Goal: Transaction & Acquisition: Purchase product/service

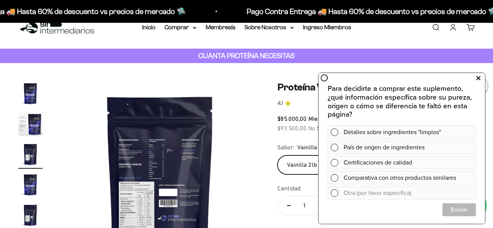
click at [476, 82] on button at bounding box center [479, 78] width 14 height 12
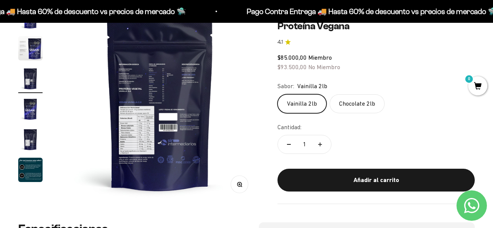
scroll to position [92, 0]
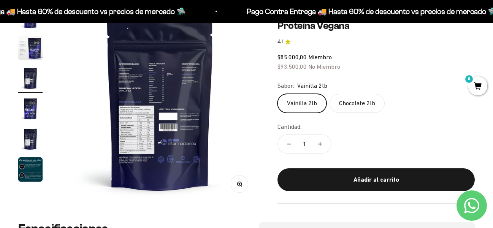
click at [28, 131] on img "Ir al artículo 5" at bounding box center [30, 139] width 24 height 24
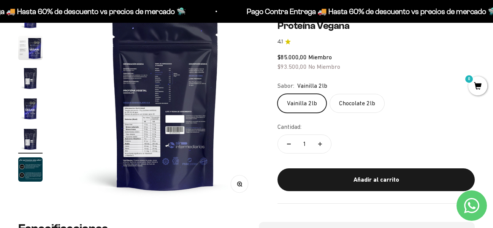
scroll to position [0, 813]
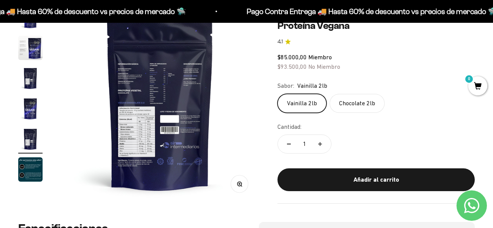
click at [135, 82] on img at bounding box center [160, 104] width 199 height 199
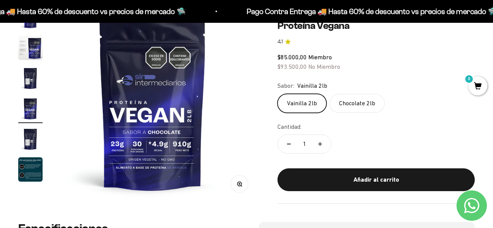
scroll to position [0, 609]
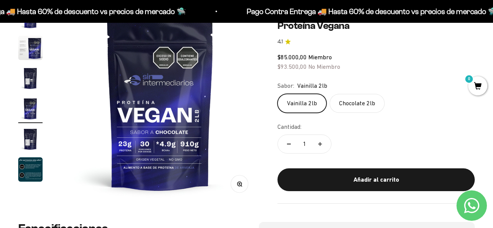
click at [239, 182] on circle "button" at bounding box center [239, 184] width 4 height 4
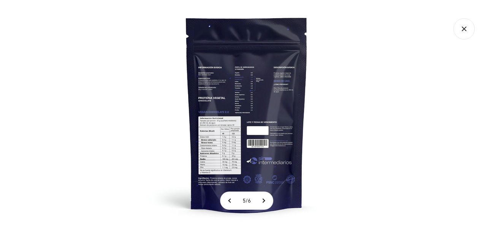
click at [242, 106] on img at bounding box center [247, 114] width 228 height 228
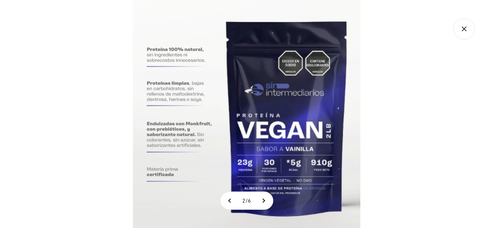
click at [462, 25] on icon "Cerrar galería" at bounding box center [464, 28] width 21 height 21
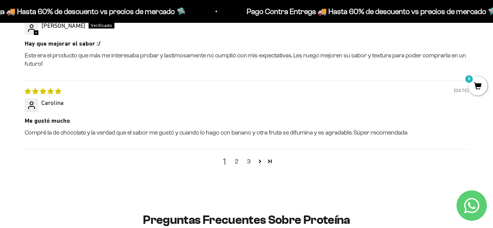
scroll to position [900, 0]
click at [236, 166] on link "2" at bounding box center [237, 161] width 12 height 9
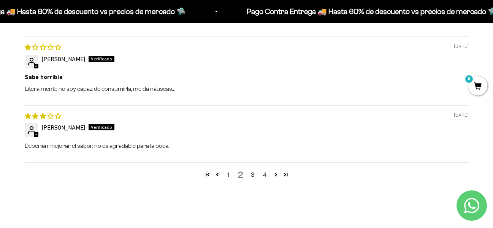
scroll to position [916, 0]
click at [262, 179] on link "4" at bounding box center [265, 174] width 12 height 9
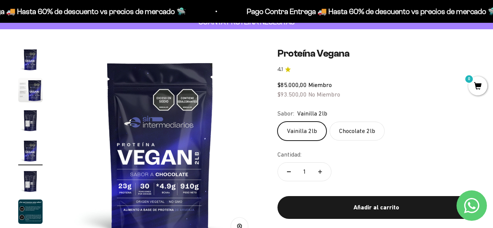
scroll to position [0, 0]
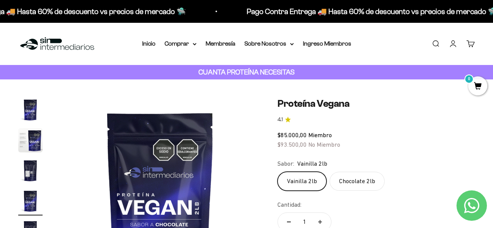
click at [151, 39] on li "Inicio" at bounding box center [148, 44] width 13 height 10
click at [188, 43] on summary "Comprar" at bounding box center [181, 44] width 32 height 10
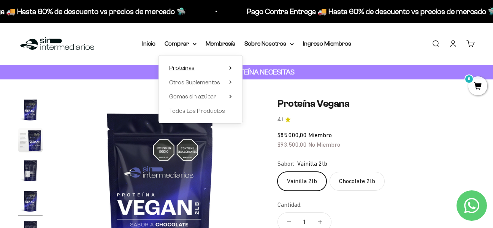
click at [195, 70] on summary "Proteínas" at bounding box center [200, 68] width 63 height 10
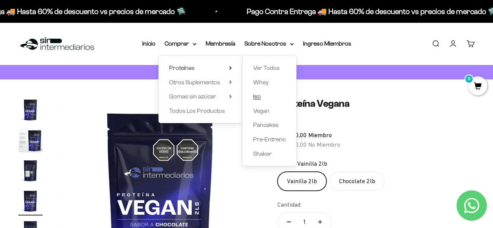
click at [262, 95] on link "Iso" at bounding box center [269, 97] width 33 height 10
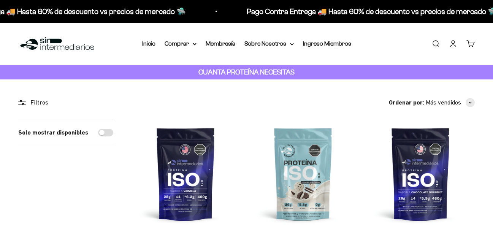
click at [200, 125] on img at bounding box center [186, 174] width 108 height 108
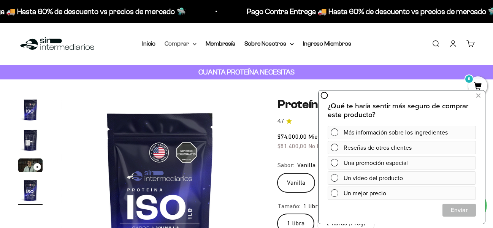
click at [192, 41] on summary "Comprar" at bounding box center [181, 44] width 32 height 10
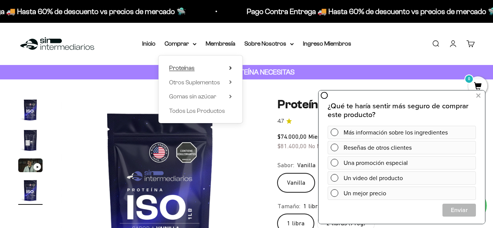
click at [191, 71] on span "Proteínas" at bounding box center [181, 68] width 25 height 6
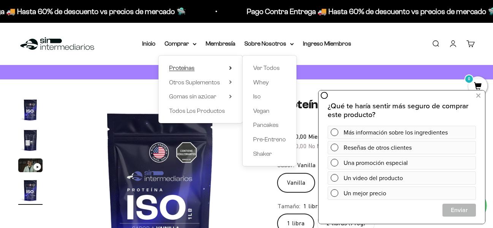
click at [191, 71] on span "Proteínas" at bounding box center [181, 68] width 25 height 6
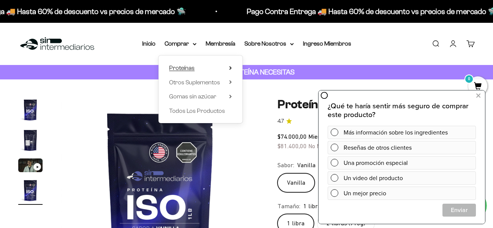
click at [207, 66] on summary "Proteínas" at bounding box center [200, 68] width 63 height 10
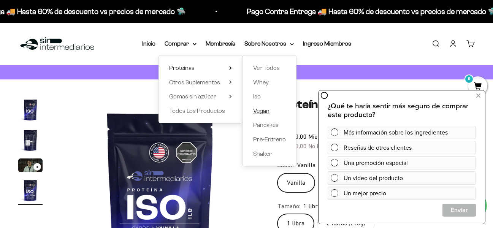
click at [267, 111] on span "Vegan" at bounding box center [261, 111] width 16 height 6
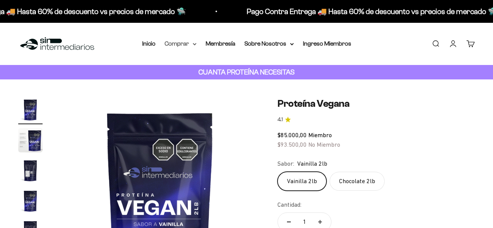
click at [181, 41] on summary "Comprar" at bounding box center [181, 44] width 32 height 10
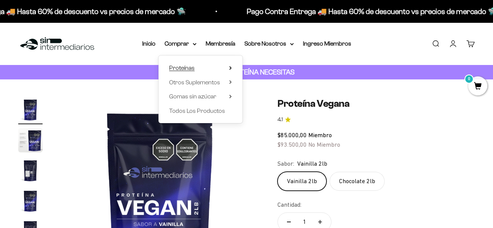
click at [220, 65] on summary "Proteínas" at bounding box center [200, 68] width 63 height 10
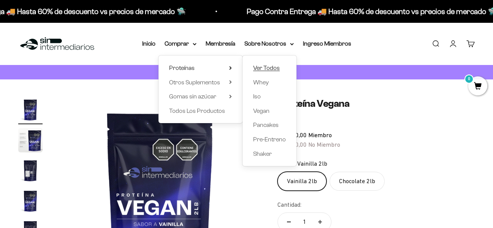
click at [259, 65] on span "Ver Todos" at bounding box center [266, 68] width 27 height 6
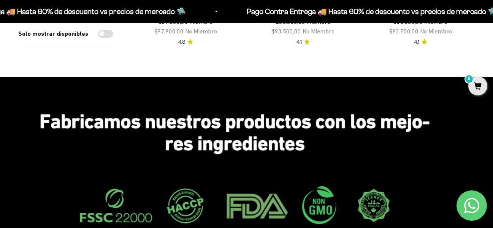
scroll to position [754, 0]
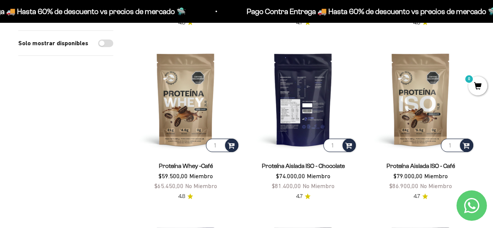
scroll to position [423, 0]
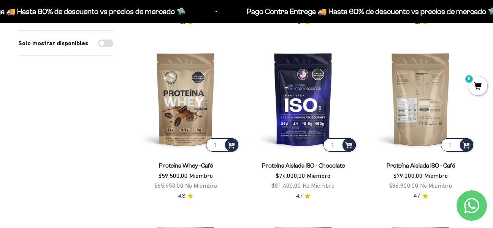
click at [411, 103] on img at bounding box center [421, 99] width 108 height 108
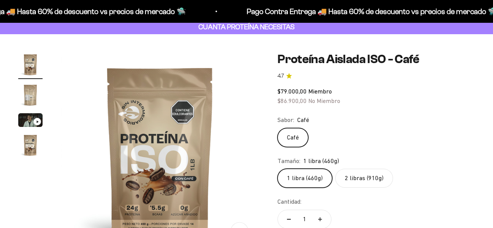
click at [370, 179] on label "2 libras (910g)" at bounding box center [365, 178] width 58 height 19
click at [278, 169] on input "2 libras (910g)" at bounding box center [277, 169] width 0 height 0
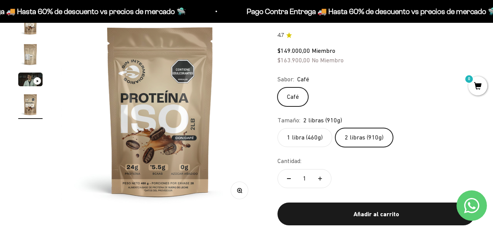
click at [455, 110] on variant-picker "Sabor: Café Café Tamaño: 2 libras (910g) 1 libra (460g) 2 libras (910g)" at bounding box center [376, 111] width 197 height 73
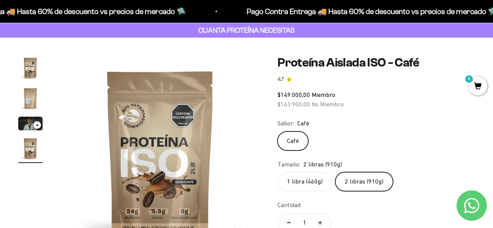
scroll to position [41, 0]
click at [27, 111] on img "Ir al artículo 2" at bounding box center [30, 99] width 24 height 24
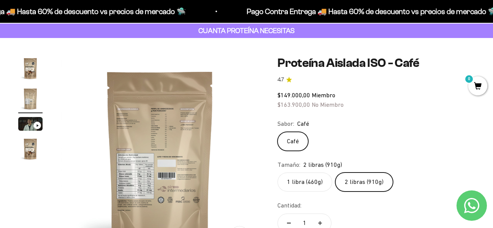
click at [188, 189] on img at bounding box center [160, 155] width 199 height 199
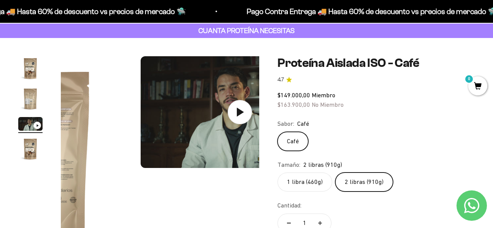
click at [188, 189] on media-carousel at bounding box center [160, 155] width 199 height 199
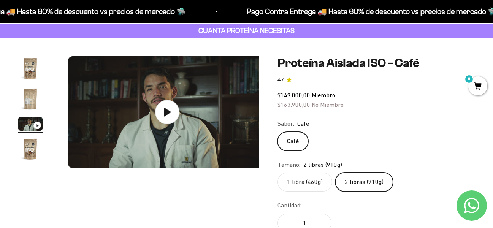
scroll to position [0, 406]
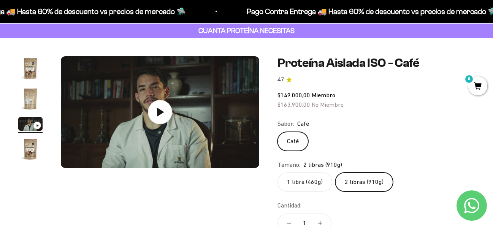
click at [34, 110] on img "Ir al artículo 2" at bounding box center [30, 99] width 24 height 24
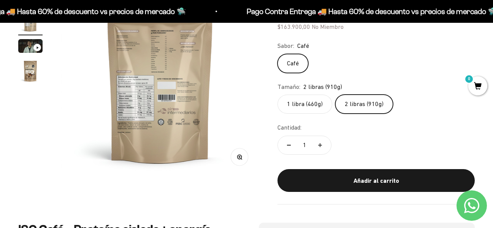
scroll to position [121, 0]
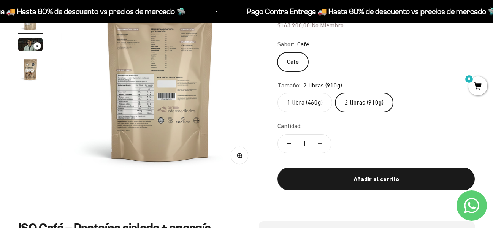
click at [247, 164] on div "Zoom" at bounding box center [239, 155] width 17 height 17
click at [240, 159] on button "Zoom" at bounding box center [239, 155] width 17 height 17
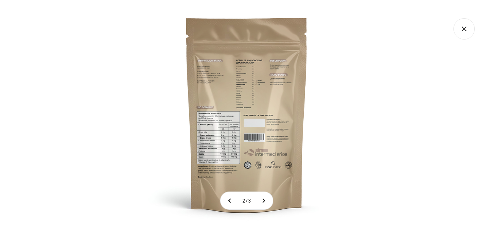
click at [245, 115] on img at bounding box center [247, 114] width 228 height 228
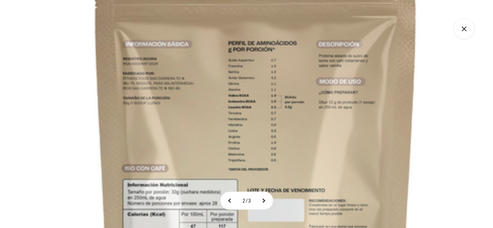
click at [248, 153] on img at bounding box center [256, 186] width 609 height 609
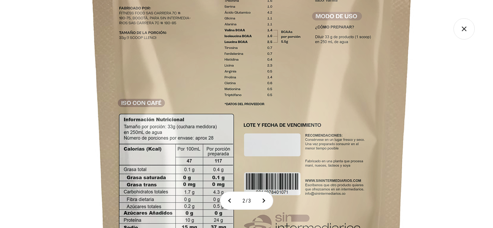
click at [313, 59] on img at bounding box center [252, 121] width 609 height 609
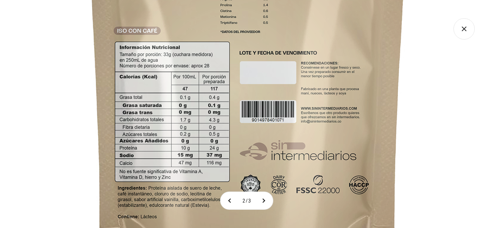
click at [281, 99] on img at bounding box center [248, 48] width 609 height 609
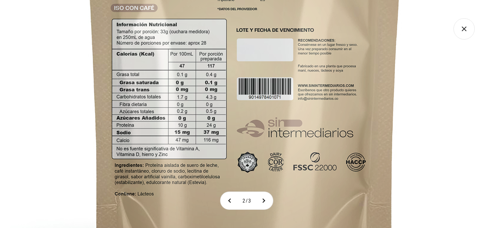
click at [275, 121] on img at bounding box center [245, 26] width 609 height 609
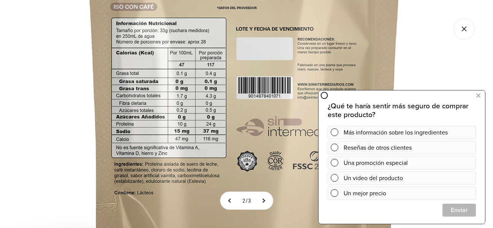
click at [462, 28] on icon "Cerrar galería" at bounding box center [464, 28] width 21 height 21
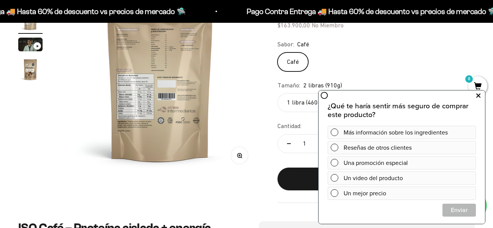
click at [478, 92] on icon at bounding box center [479, 96] width 4 height 10
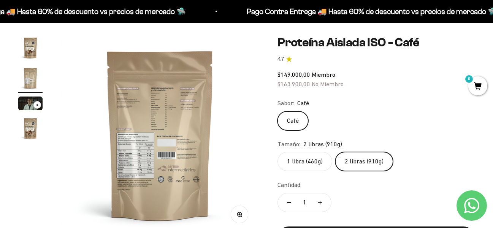
scroll to position [62, 0]
